Goal: Find specific page/section: Find specific page/section

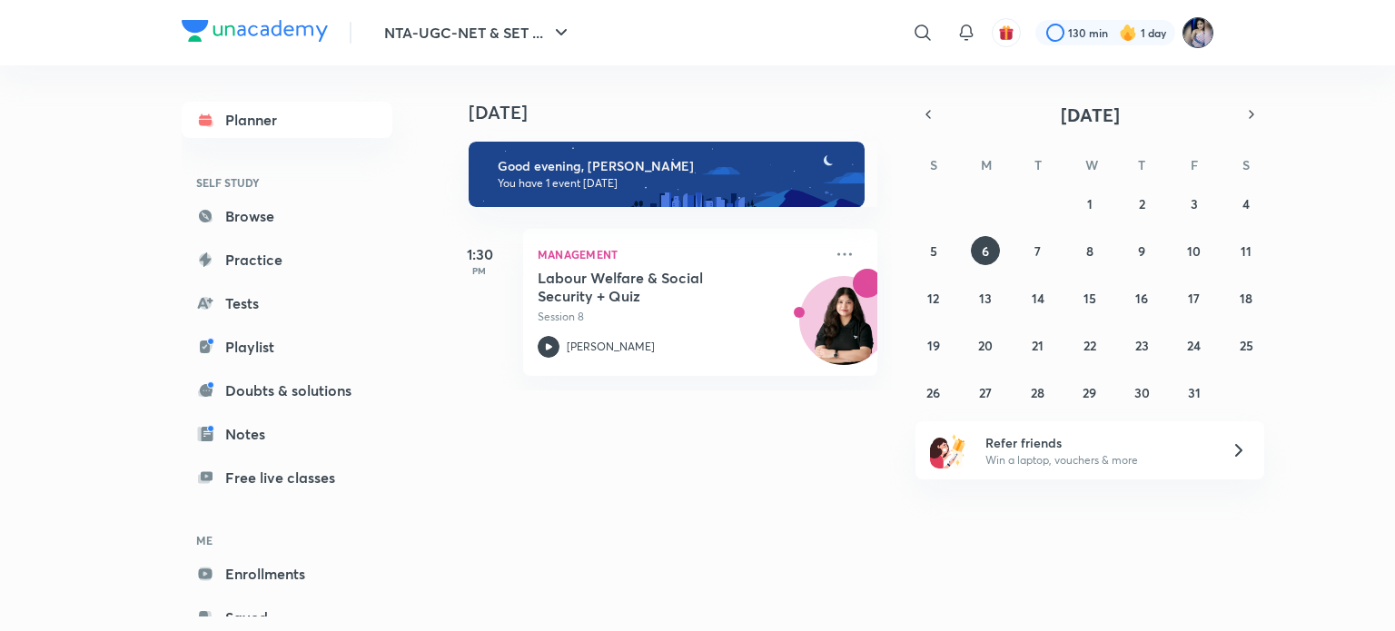
drag, startPoint x: 0, startPoint y: 0, endPoint x: 1199, endPoint y: 32, distance: 1199.7
click at [1199, 32] on img at bounding box center [1197, 32] width 31 height 31
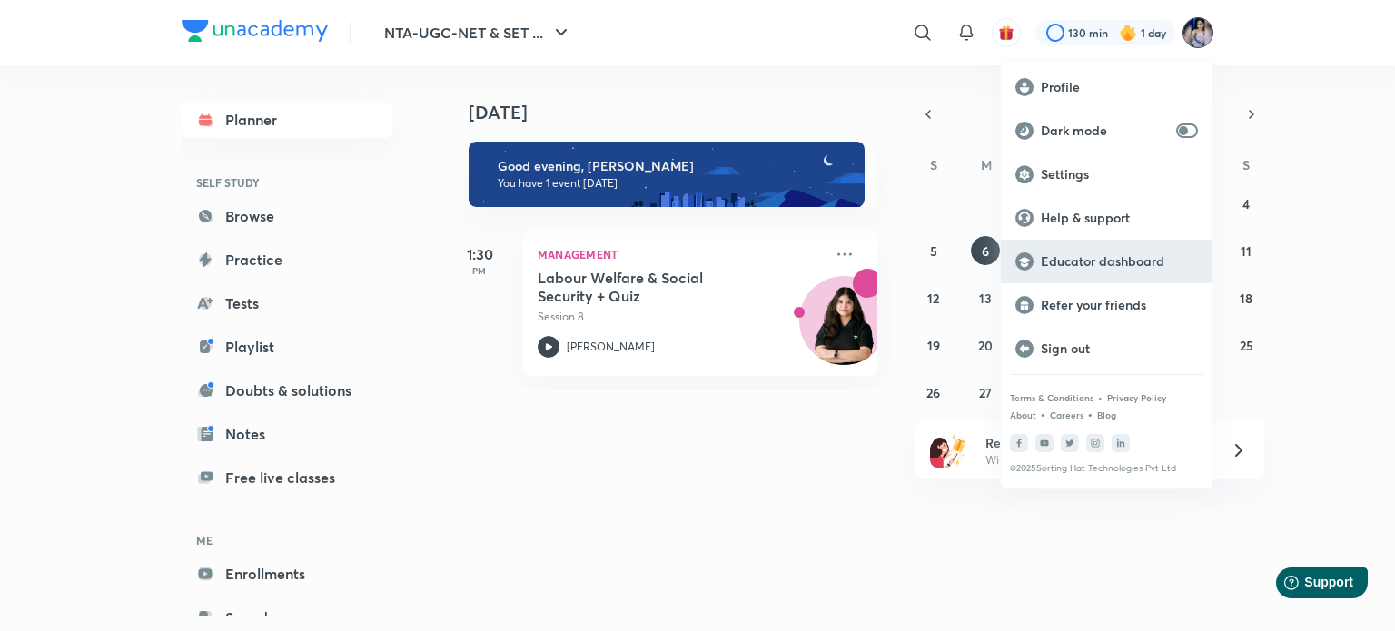
click at [1115, 257] on p "Educator dashboard" at bounding box center [1118, 261] width 157 height 16
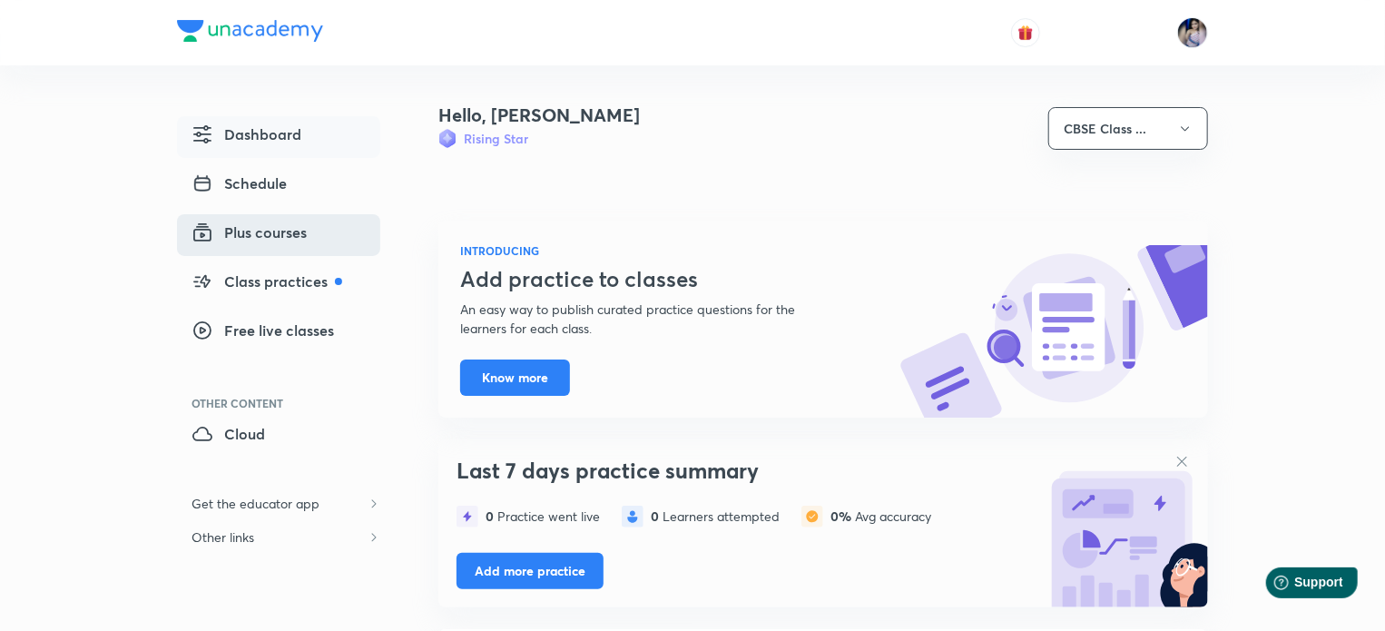
click at [266, 232] on span "Plus courses" at bounding box center [249, 233] width 115 height 22
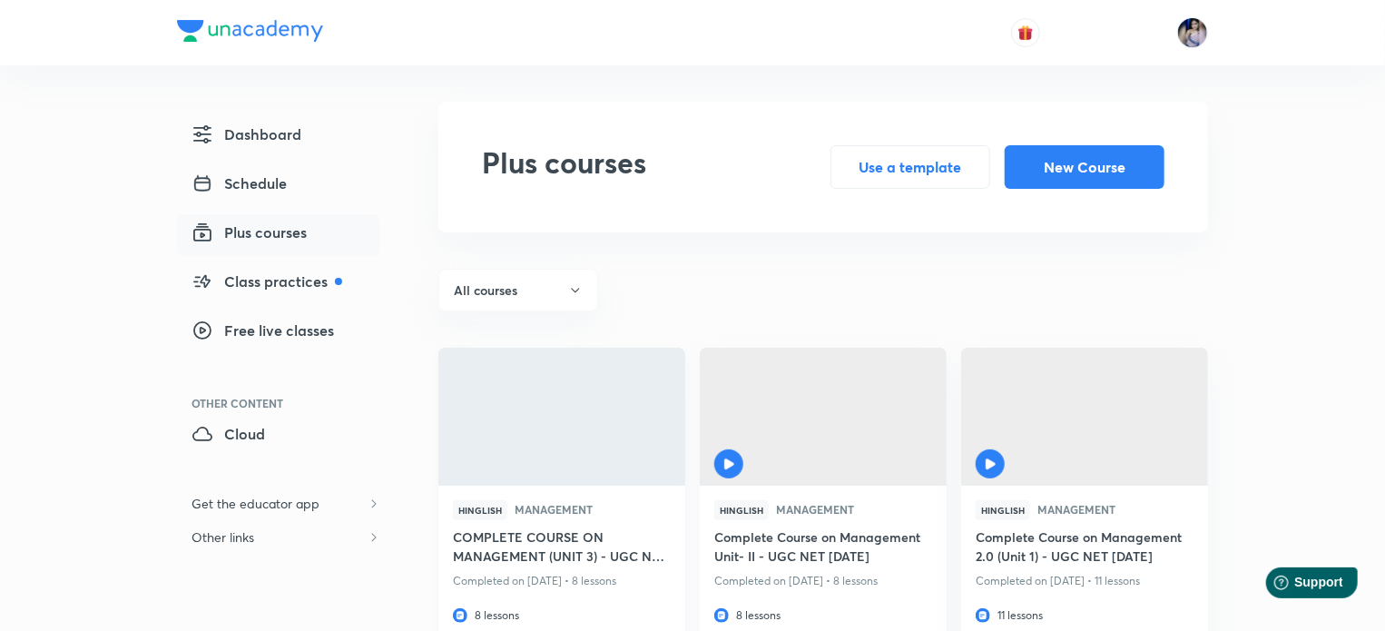
click at [548, 544] on h6 "COMPLETE COURSE ON MANAGEMENT (UNIT 3) - UGC NET [DATE]" at bounding box center [562, 548] width 218 height 42
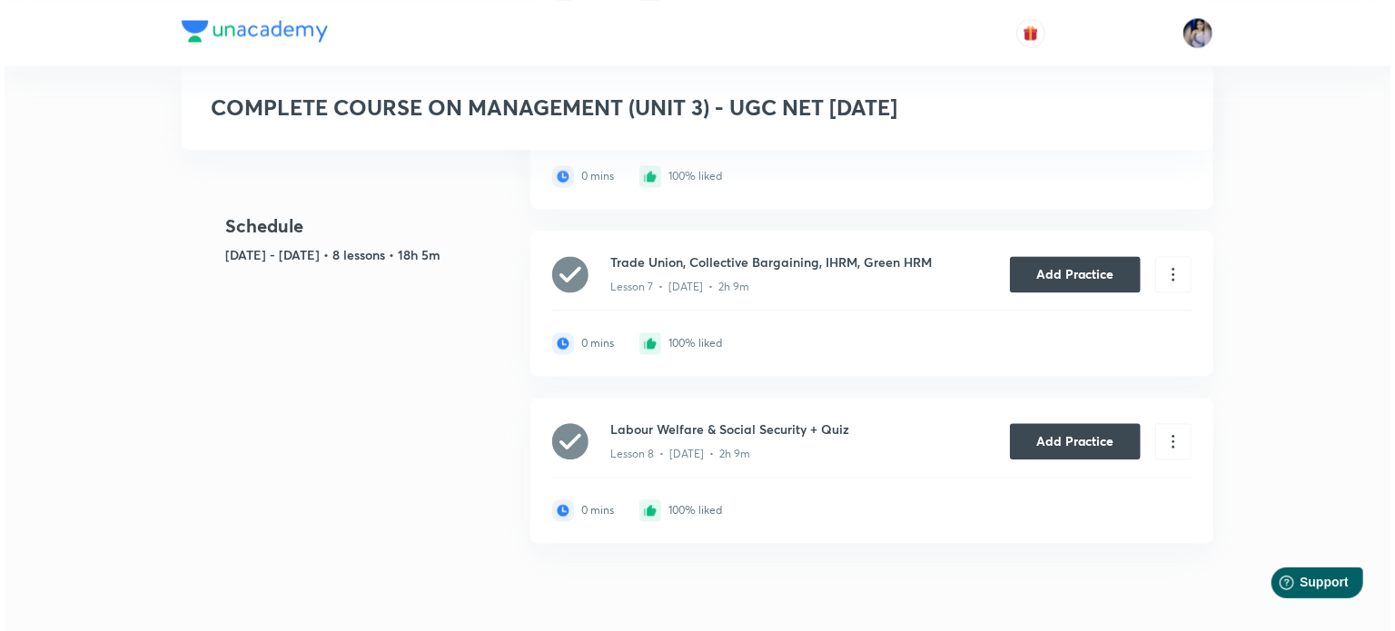
scroll to position [1780, 0]
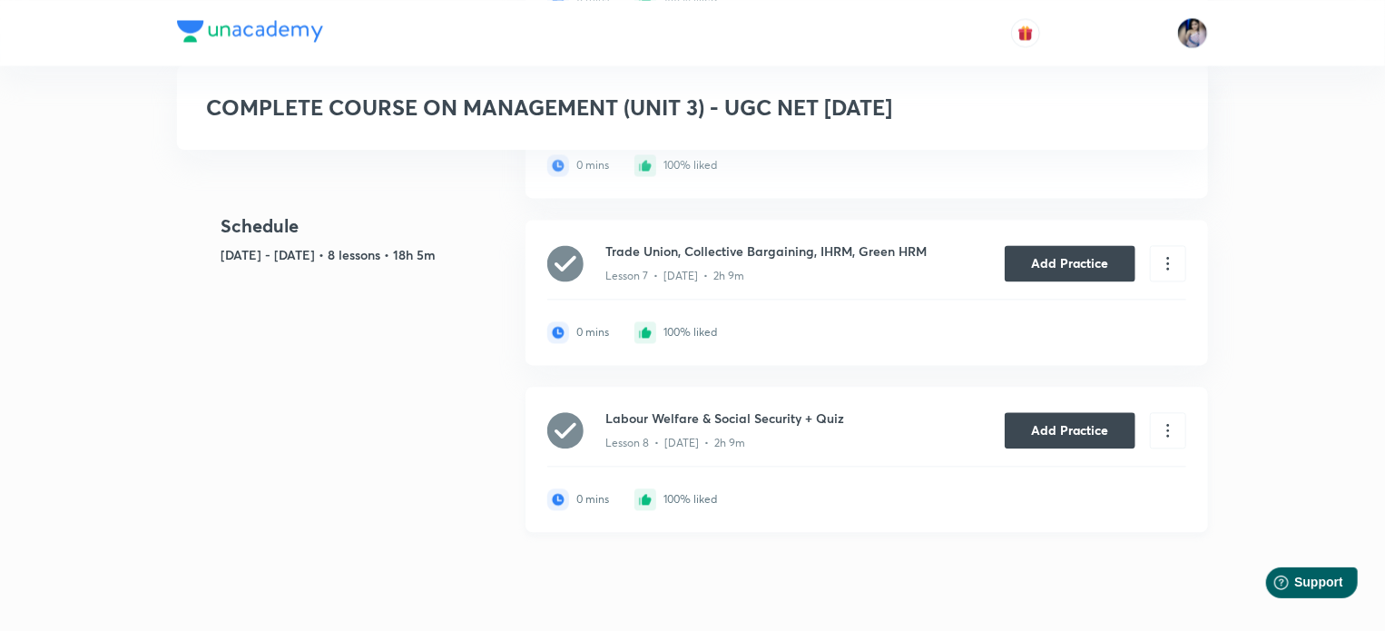
click at [703, 496] on div "100% liked" at bounding box center [691, 499] width 54 height 13
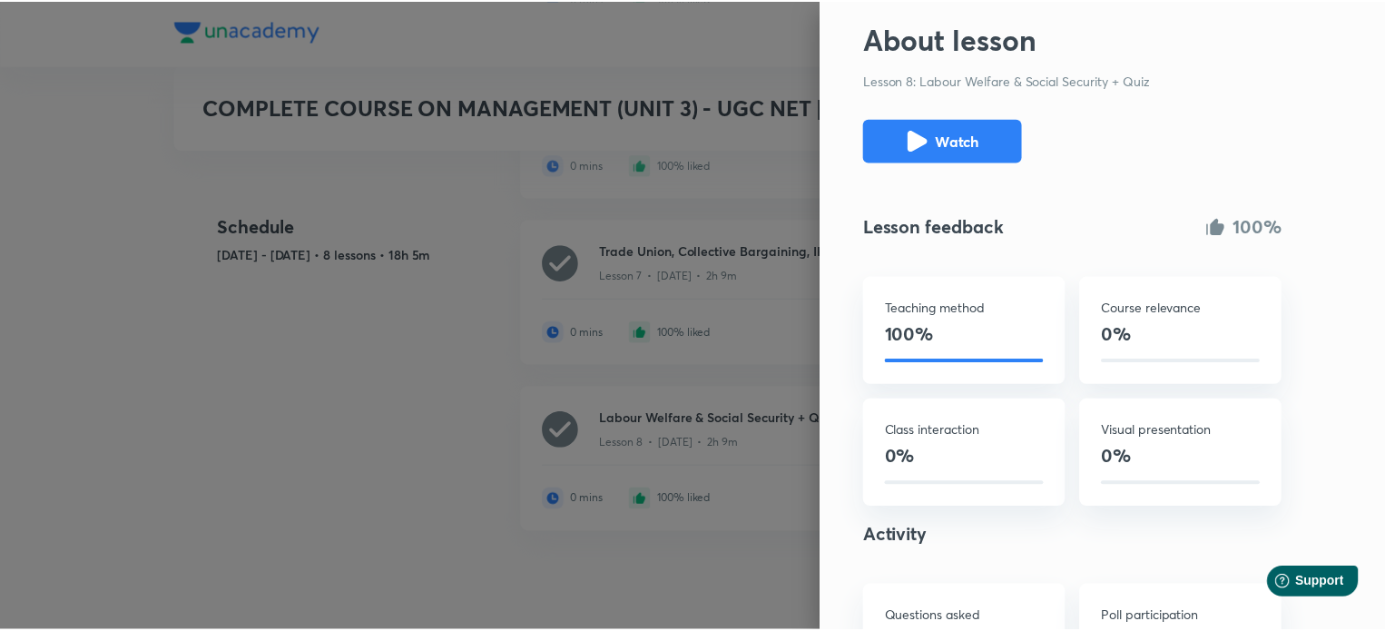
scroll to position [0, 0]
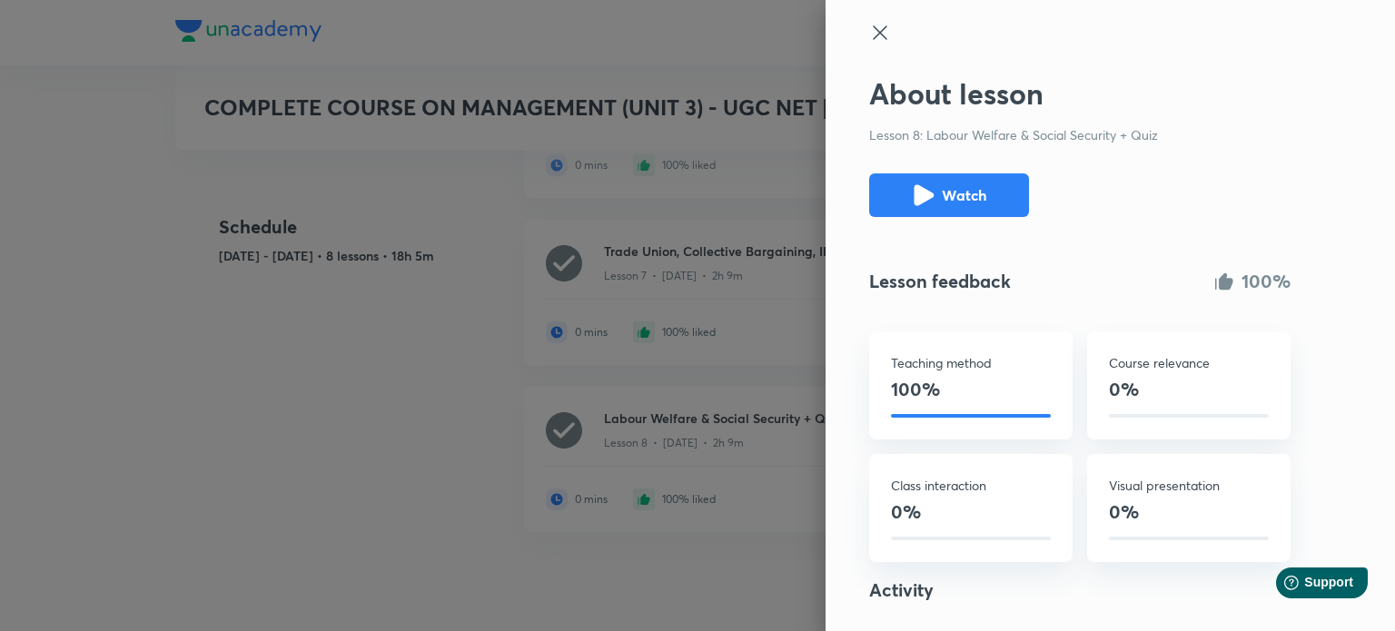
click at [872, 34] on icon at bounding box center [879, 32] width 14 height 14
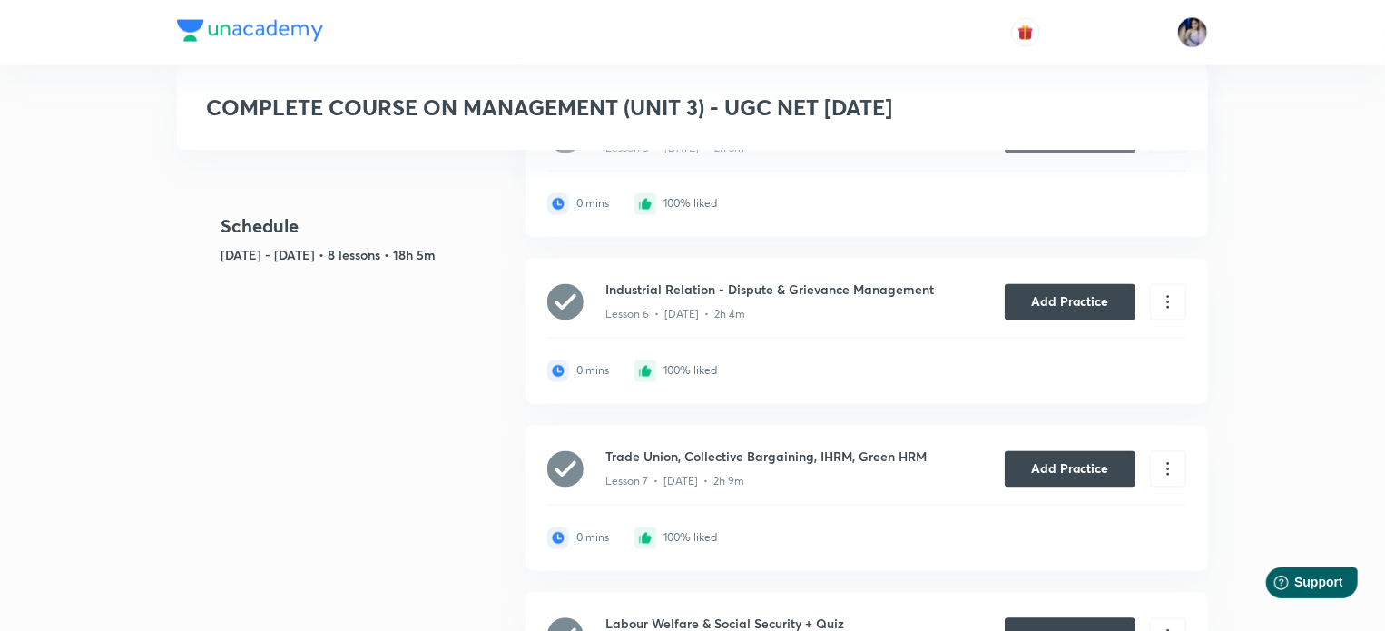
scroll to position [1780, 0]
